Goal: Task Accomplishment & Management: Manage account settings

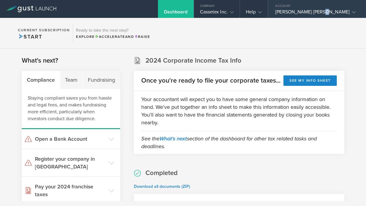
click at [346, 10] on div "[PERSON_NAME] [PERSON_NAME]" at bounding box center [315, 13] width 80 height 9
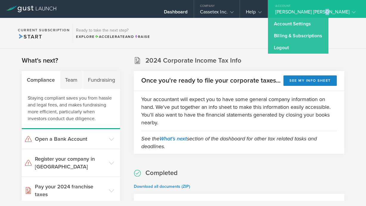
click at [318, 35] on link "Billing & Subscriptions" at bounding box center [298, 36] width 60 height 12
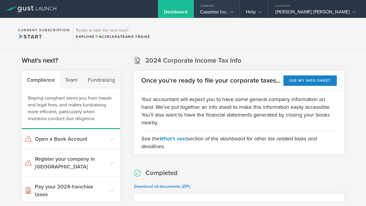
click at [234, 9] on div "Cassetex Inc." at bounding box center [217, 13] width 34 height 9
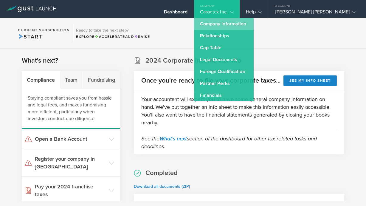
click at [244, 21] on link "Company Information" at bounding box center [224, 24] width 60 height 12
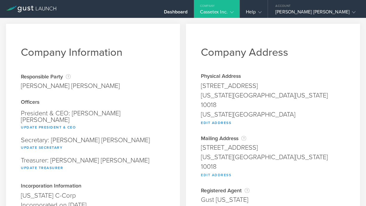
click at [217, 171] on button "Edit Address" at bounding box center [216, 174] width 30 height 7
type input "[STREET_ADDRESS]"
type input "[US_STATE]"
select select "NY"
type input "10018"
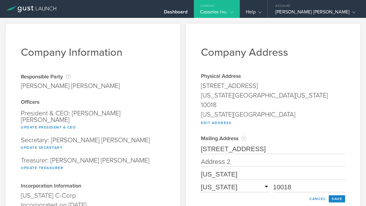
drag, startPoint x: 280, startPoint y: 139, endPoint x: 257, endPoint y: 140, distance: 23.6
click at [256, 145] on input "[STREET_ADDRESS]" at bounding box center [273, 150] width 144 height 10
drag, startPoint x: 257, startPoint y: 140, endPoint x: 285, endPoint y: 140, distance: 28.3
click at [285, 145] on input "[STREET_ADDRESS]" at bounding box center [273, 150] width 144 height 10
paste input "531"
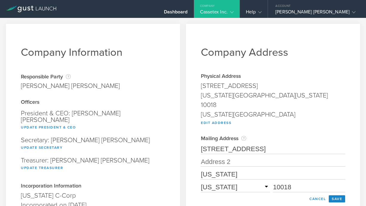
click at [272, 145] on input "[STREET_ADDRESS]" at bounding box center [273, 150] width 144 height 10
type input "[STREET_ADDRESS]"
click at [336, 195] on button "Save" at bounding box center [337, 198] width 16 height 7
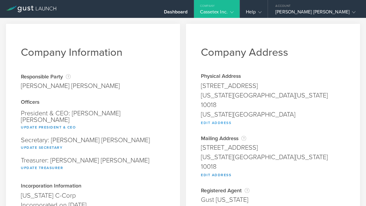
click at [211, 119] on button "Edit Address" at bounding box center [216, 122] width 30 height 7
type input "[STREET_ADDRESS]"
type input "[US_STATE]"
select select "NY"
type input "10018"
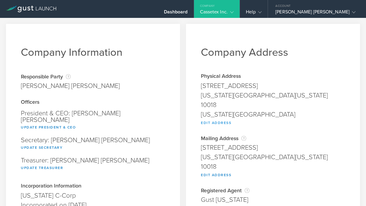
type input "[US_STATE][GEOGRAPHIC_DATA]"
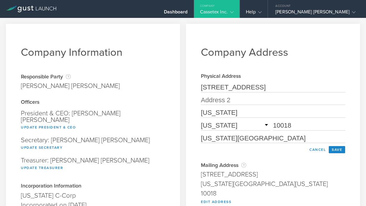
drag, startPoint x: 257, startPoint y: 86, endPoint x: 277, endPoint y: 86, distance: 20.6
click at [277, 86] on input "[STREET_ADDRESS]" at bounding box center [273, 88] width 144 height 10
drag, startPoint x: 284, startPoint y: 86, endPoint x: 257, endPoint y: 87, distance: 26.8
click at [257, 87] on input "[STREET_ADDRESS]" at bounding box center [273, 88] width 144 height 10
paste input "531"
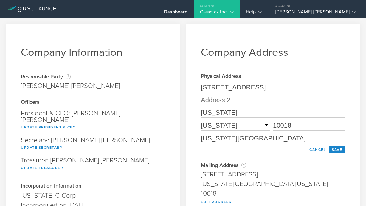
click at [273, 87] on input "[STREET_ADDRESS]" at bounding box center [273, 88] width 144 height 10
type input "[STREET_ADDRESS]"
click at [334, 151] on button "Save" at bounding box center [337, 149] width 16 height 7
